Goal: Navigation & Orientation: Find specific page/section

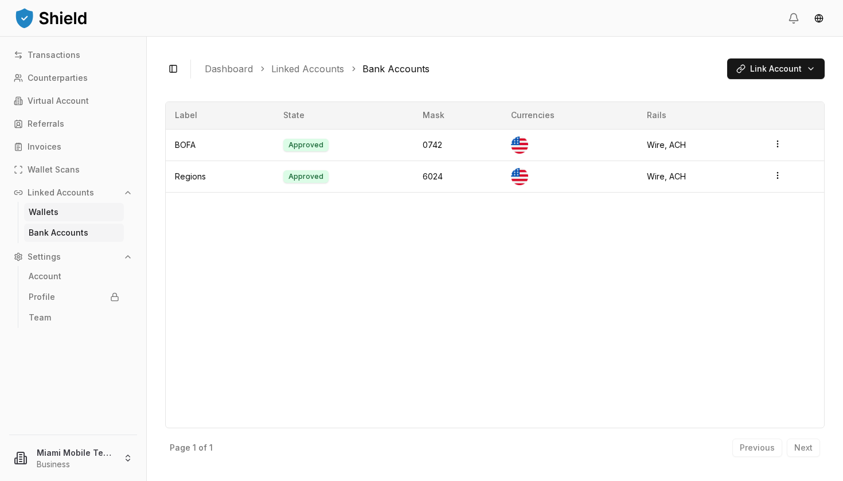
click at [50, 208] on p "Wallets" at bounding box center [44, 212] width 30 height 8
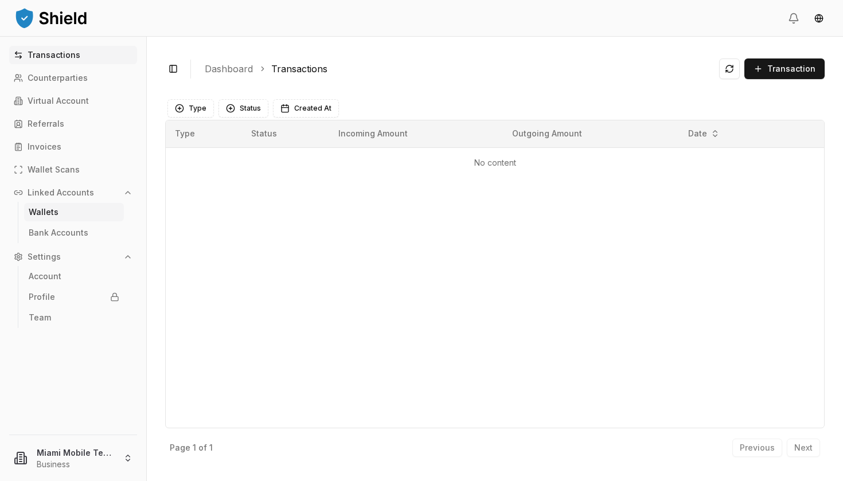
click at [54, 212] on p "Wallets" at bounding box center [44, 212] width 30 height 8
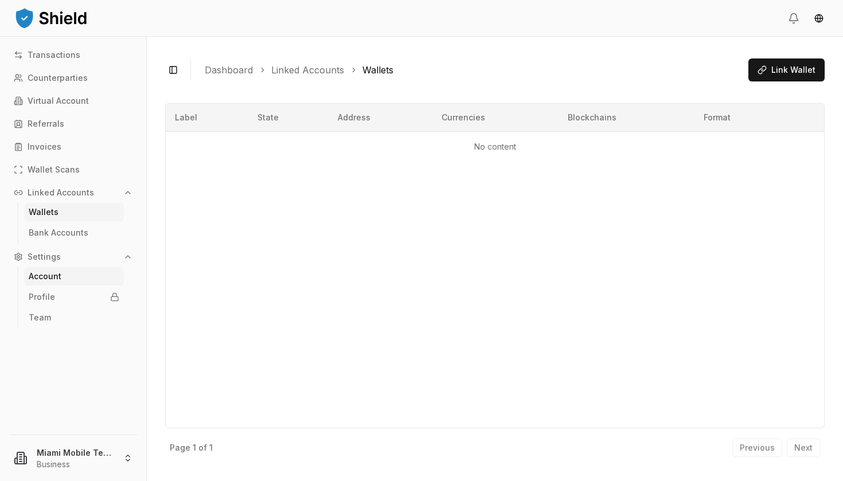
click at [54, 273] on p "Account" at bounding box center [45, 276] width 33 height 8
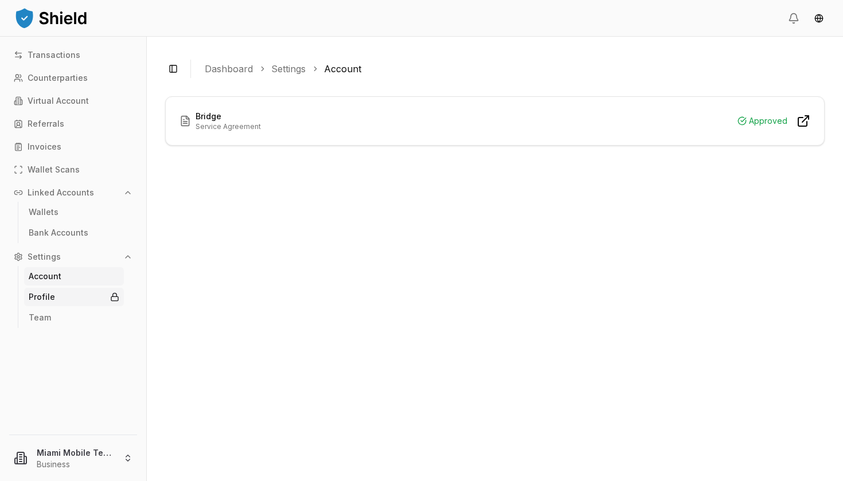
click at [52, 299] on p "Profile" at bounding box center [42, 297] width 26 height 8
click at [36, 146] on p "Invoices" at bounding box center [45, 147] width 34 height 8
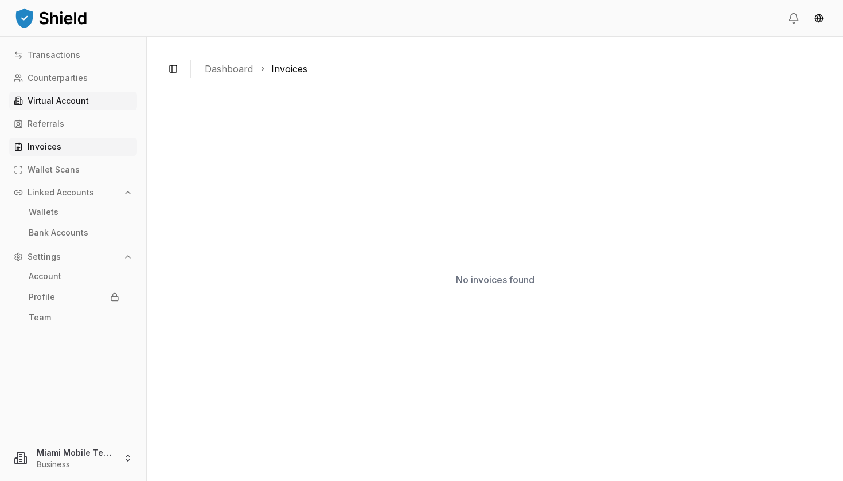
click at [47, 100] on p "Virtual Account" at bounding box center [58, 101] width 61 height 8
